Goal: Task Accomplishment & Management: Use online tool/utility

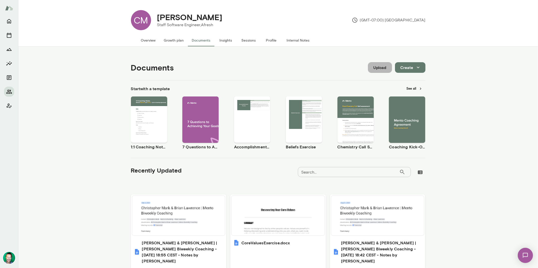
click at [375, 69] on button "Upload" at bounding box center [380, 67] width 24 height 11
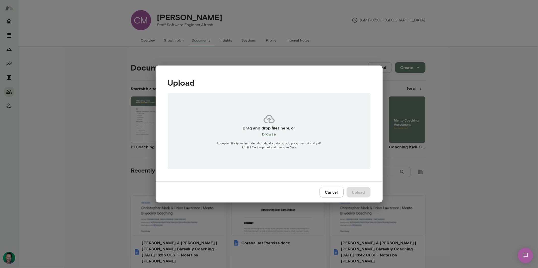
click at [268, 136] on h6 "browse" at bounding box center [269, 134] width 14 height 6
type input "**********"
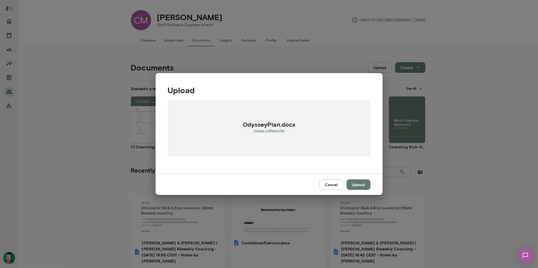
click at [359, 186] on button "Upload" at bounding box center [359, 185] width 24 height 11
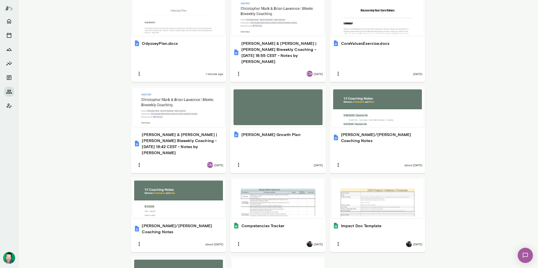
scroll to position [200, 0]
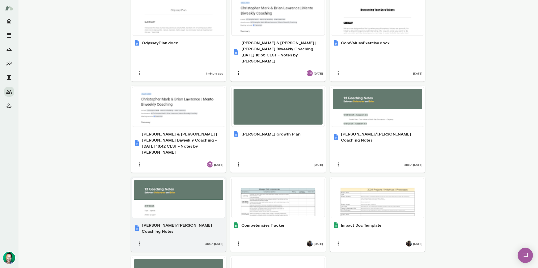
click at [178, 196] on div at bounding box center [178, 198] width 89 height 36
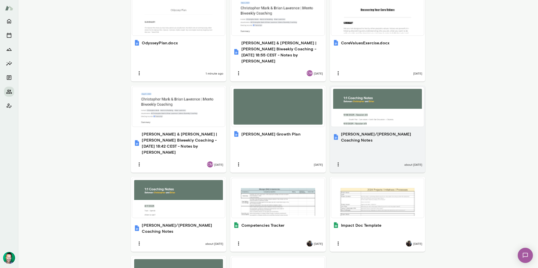
click at [369, 114] on div at bounding box center [377, 107] width 89 height 36
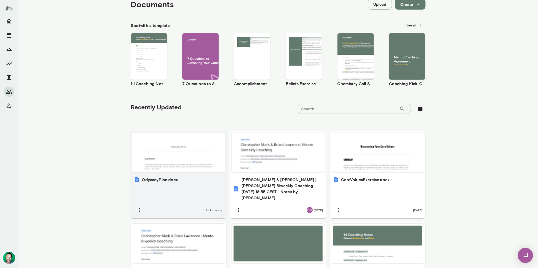
scroll to position [0, 0]
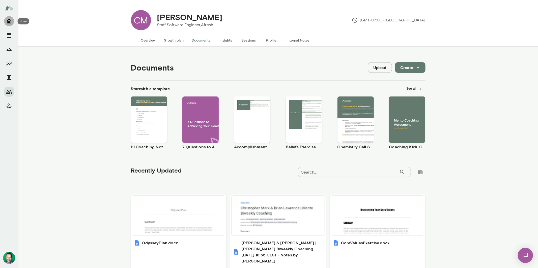
click at [10, 20] on icon "Home" at bounding box center [9, 21] width 4 height 5
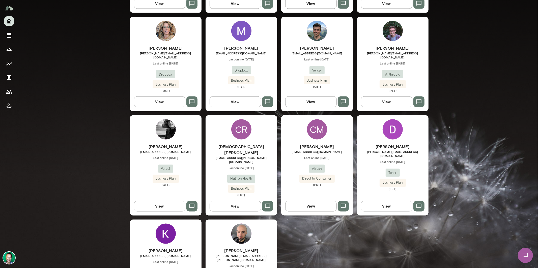
scroll to position [639, 0]
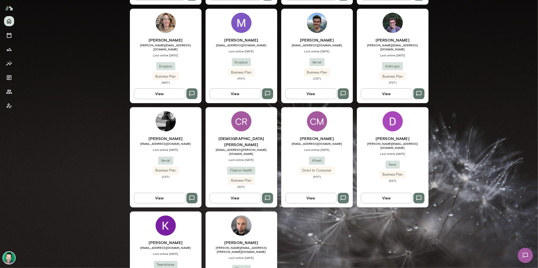
click at [316, 193] on button "View" at bounding box center [310, 198] width 51 height 11
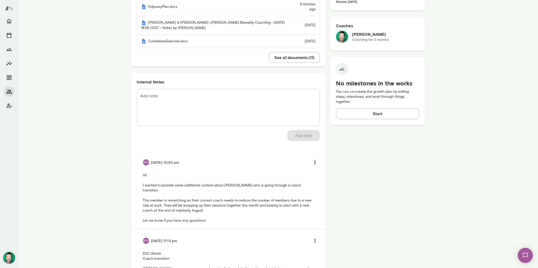
scroll to position [152, 0]
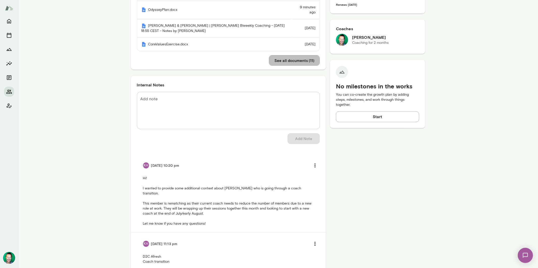
click at [301, 64] on button "See all documents ( 11 )" at bounding box center [294, 60] width 51 height 11
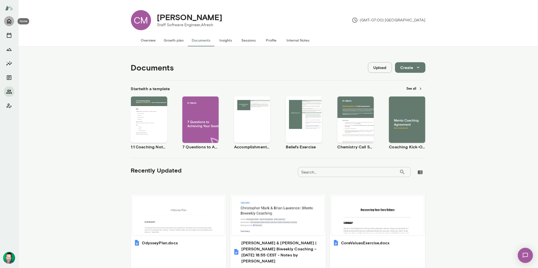
click at [12, 21] on icon "Home" at bounding box center [9, 21] width 6 height 6
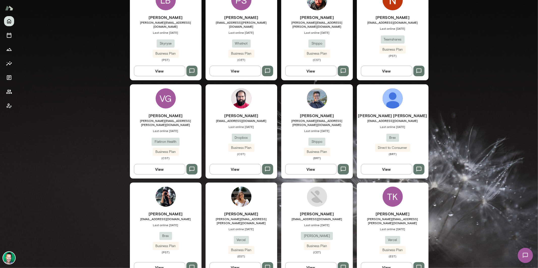
scroll to position [368, 0]
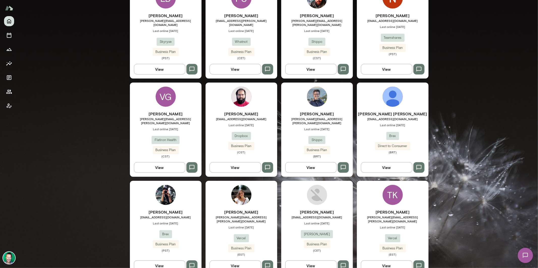
click at [376, 261] on button "View" at bounding box center [386, 266] width 51 height 11
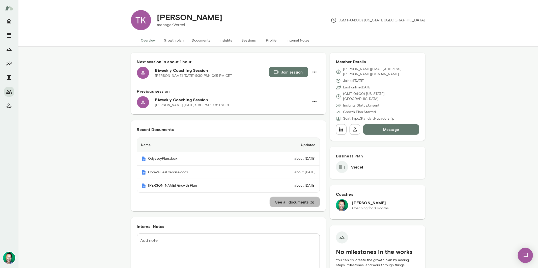
click at [292, 202] on button "See all documents ( 5 )" at bounding box center [295, 202] width 50 height 11
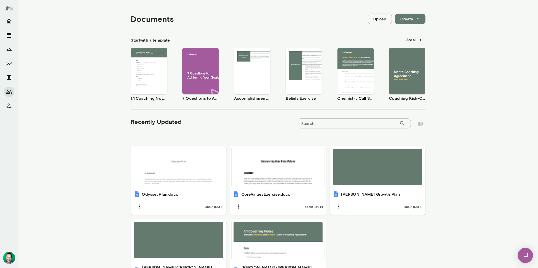
scroll to position [93, 0]
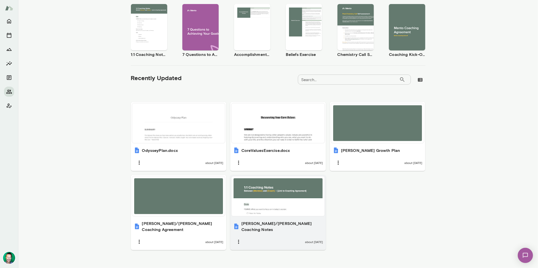
click at [259, 195] on div at bounding box center [278, 197] width 89 height 36
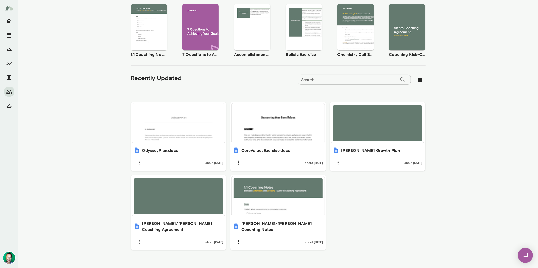
click at [524, 256] on img at bounding box center [525, 255] width 21 height 21
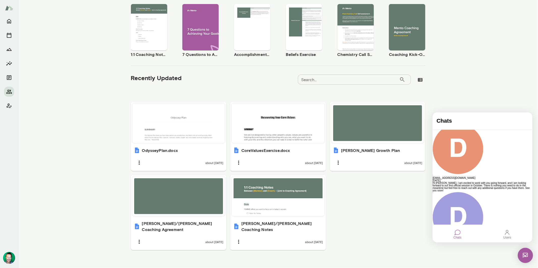
scroll to position [11, 0]
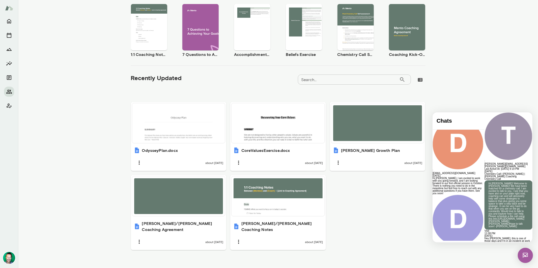
scroll to position [285, 0]
click at [526, 257] on img at bounding box center [525, 255] width 15 height 15
